Goal: Information Seeking & Learning: Compare options

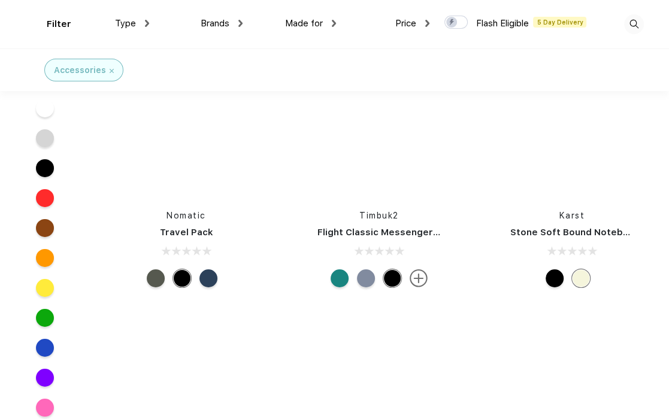
scroll to position [9995, 0]
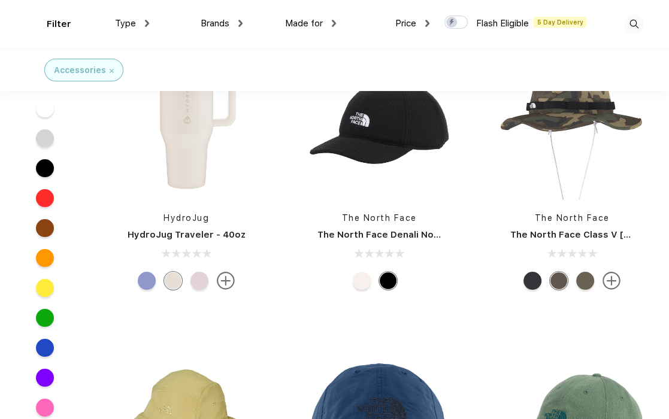
click at [141, 22] on div "Type" at bounding box center [132, 24] width 34 height 14
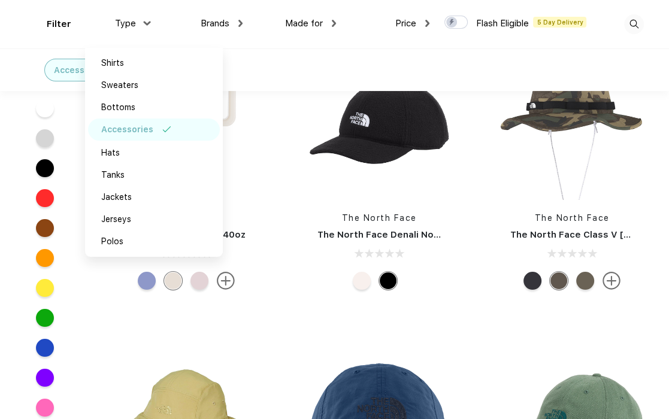
click at [245, 24] on div "Made for Unisex Women Men Youth" at bounding box center [288, 24] width 93 height 48
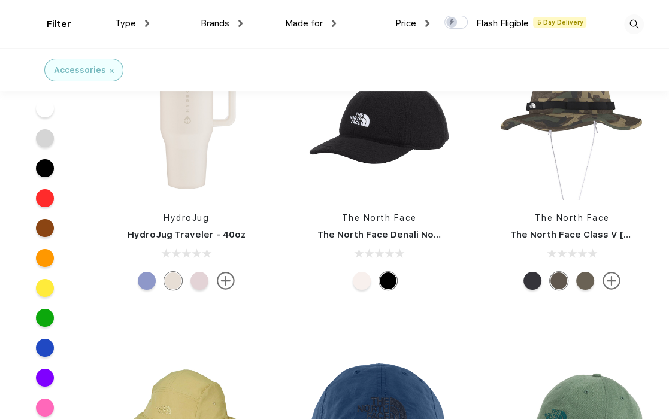
click at [238, 22] on img at bounding box center [240, 23] width 4 height 7
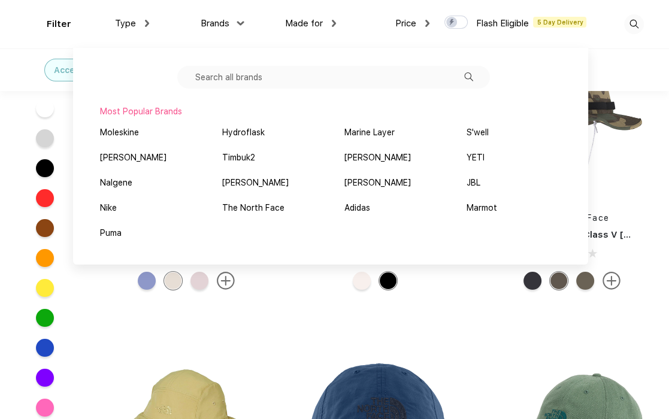
click at [329, 17] on div "Made for" at bounding box center [310, 24] width 51 height 14
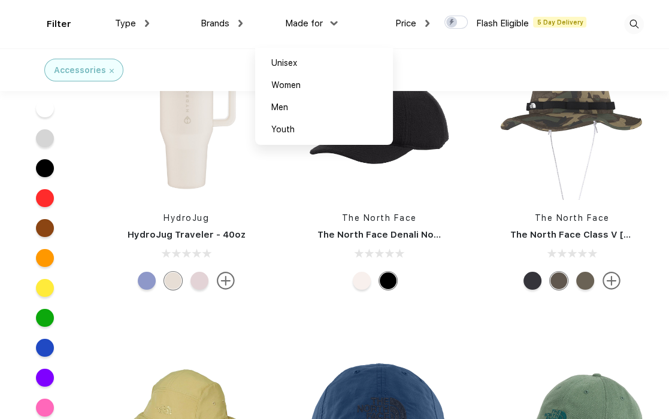
click at [426, 20] on img at bounding box center [427, 23] width 4 height 7
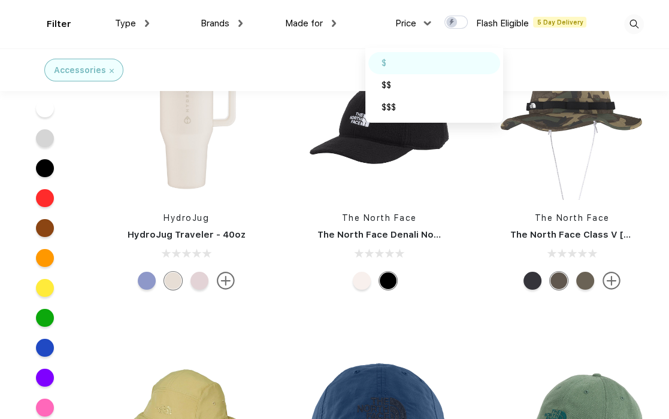
click at [406, 54] on div "$" at bounding box center [434, 63] width 132 height 22
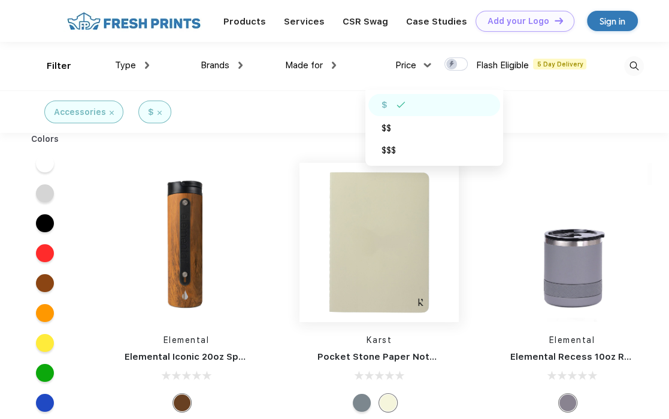
click at [409, 227] on img at bounding box center [378, 242] width 159 height 159
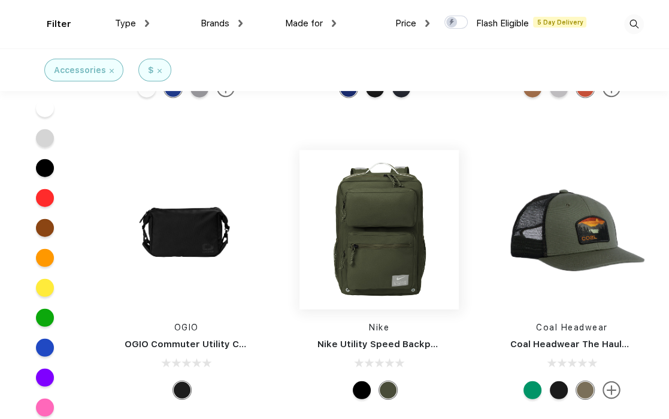
scroll to position [2394, 0]
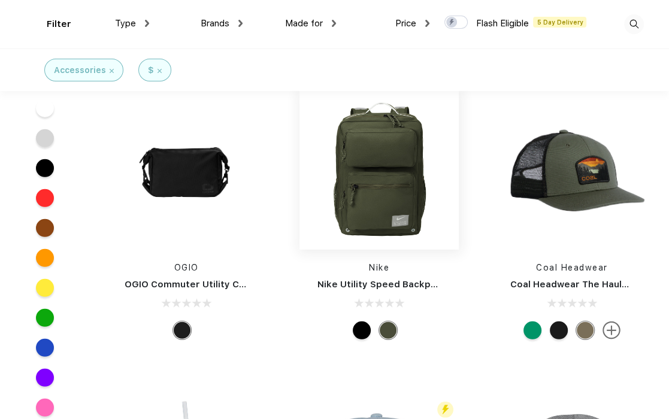
click at [354, 176] on img at bounding box center [378, 169] width 159 height 159
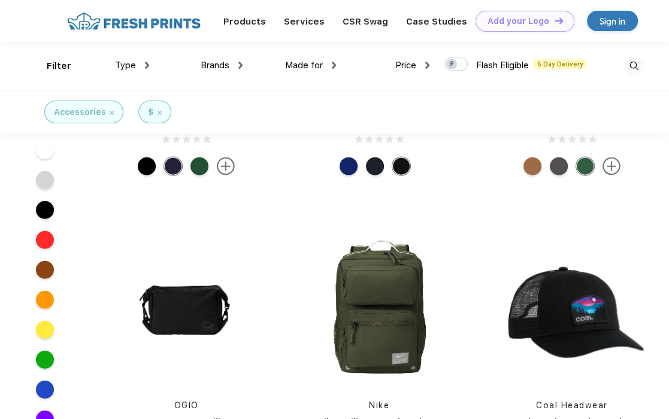
scroll to position [1795, 0]
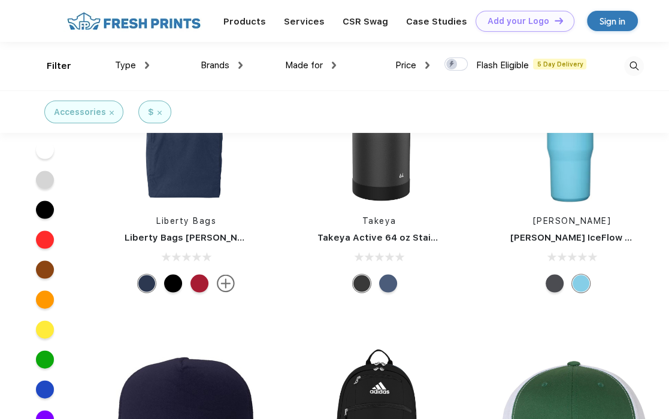
click at [417, 63] on div "Price" at bounding box center [412, 66] width 34 height 14
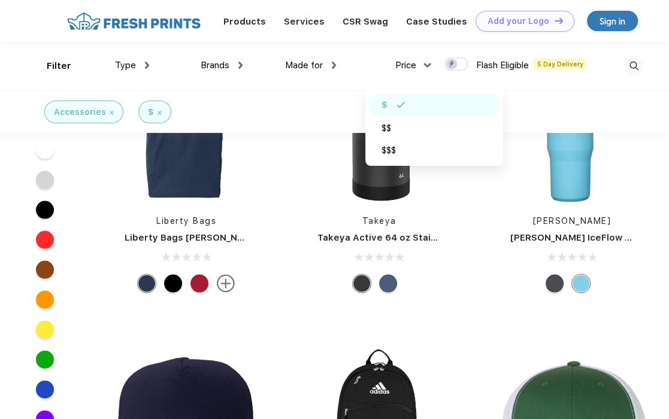
click at [364, 53] on div "Price $ $$ $$$" at bounding box center [382, 66] width 93 height 48
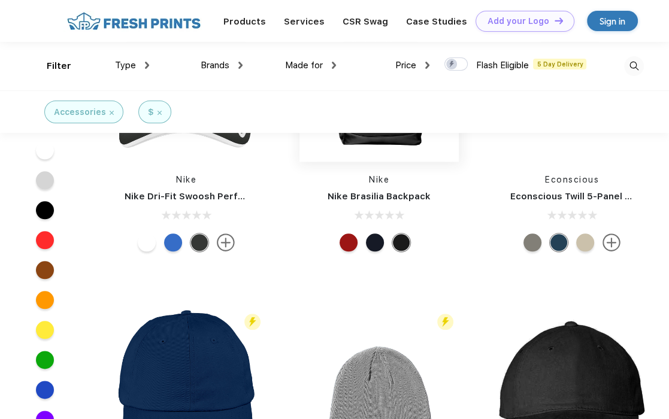
scroll to position [4070, 0]
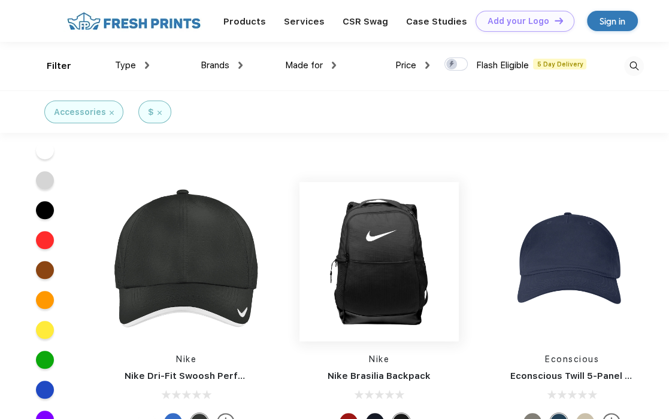
click at [375, 237] on img at bounding box center [378, 261] width 159 height 159
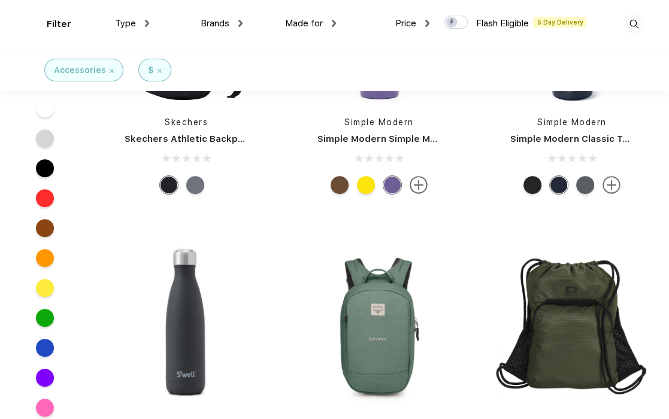
scroll to position [7182, 0]
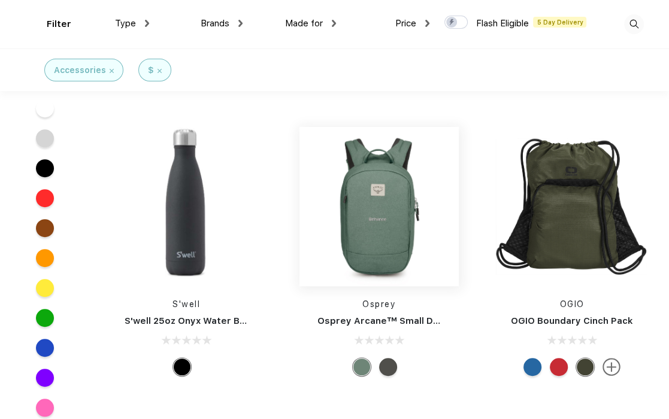
click at [397, 223] on img at bounding box center [378, 206] width 159 height 159
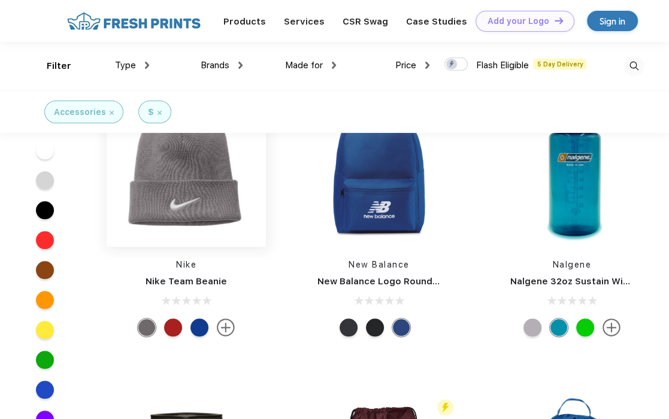
scroll to position [7421, 0]
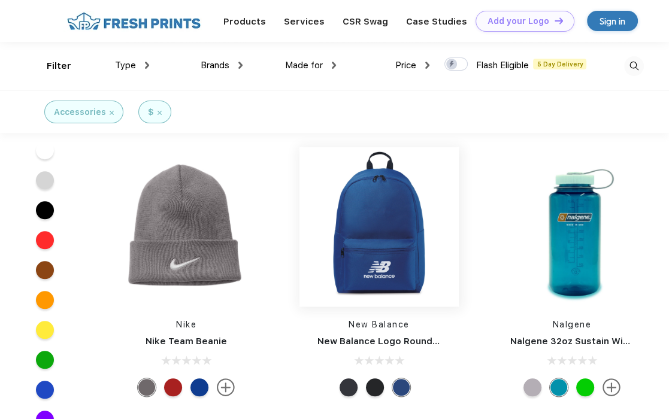
click at [368, 200] on img at bounding box center [378, 226] width 159 height 174
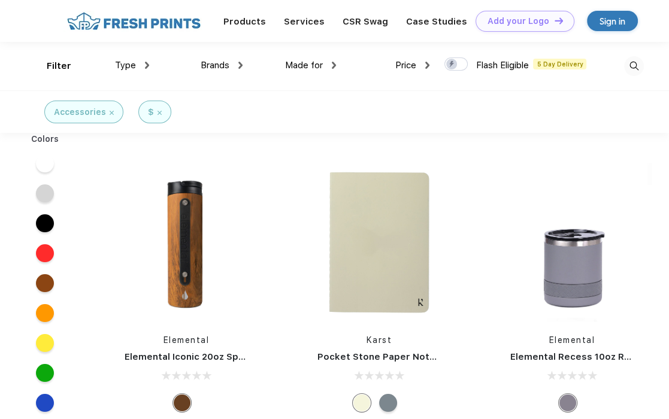
click at [57, 66] on div "Type Shirts Sweaters Bottoms Accessories Hats Tanks Jackets Jerseys Polos" at bounding box center [102, 66] width 93 height 48
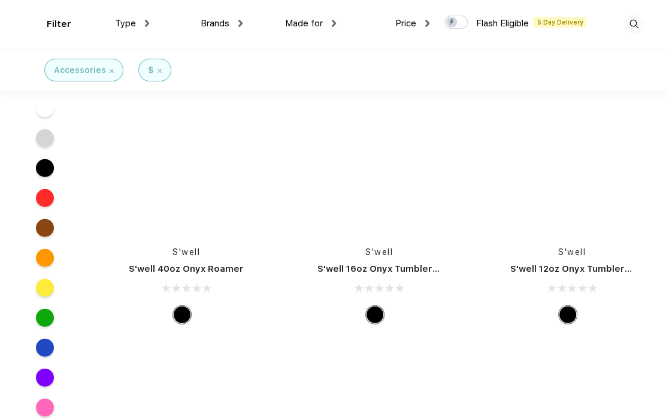
scroll to position [22504, 0]
